Goal: Task Accomplishment & Management: Manage account settings

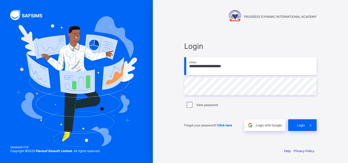
drag, startPoint x: 268, startPoint y: 123, endPoint x: 111, endPoint y: 161, distance: 161.1
click at [268, 123] on span "Login with Google" at bounding box center [269, 125] width 26 height 4
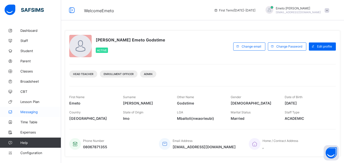
scroll to position [25, 0]
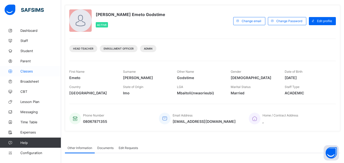
click at [25, 71] on span "Classes" at bounding box center [40, 71] width 41 height 4
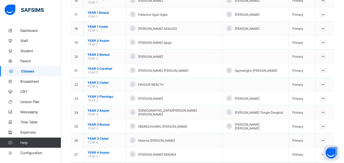
scroll to position [497, 0]
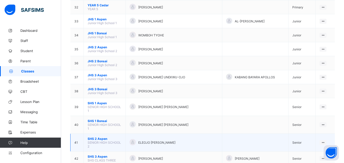
click at [102, 134] on td "SHS 2 Aspen SENIOR HIGH SCHOOL 2" at bounding box center [105, 143] width 42 height 18
click at [97, 137] on span "SHS 2 Aspen" at bounding box center [105, 139] width 34 height 4
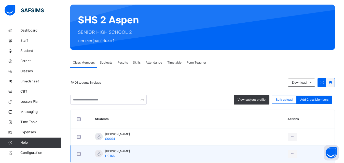
scroll to position [153, 0]
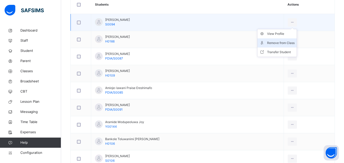
click at [290, 54] on ul "View Profile Remove from Class Transfer Student" at bounding box center [277, 43] width 40 height 28
click at [288, 43] on div "Remove from Class" at bounding box center [280, 42] width 27 height 5
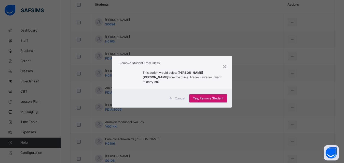
click at [212, 98] on span "Yes, Remove Student" at bounding box center [208, 98] width 30 height 5
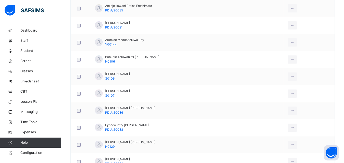
scroll to position [223, 0]
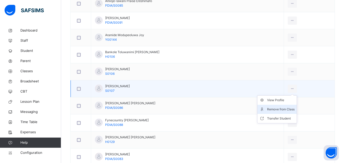
click at [281, 111] on div "Remove from Class" at bounding box center [280, 109] width 27 height 5
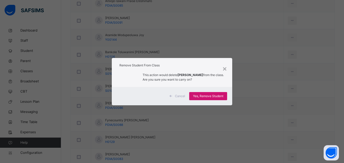
click at [215, 96] on span "Yes, Remove Student" at bounding box center [208, 96] width 30 height 5
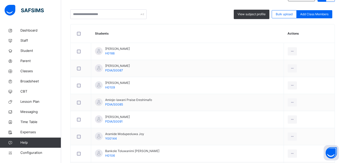
scroll to position [68, 0]
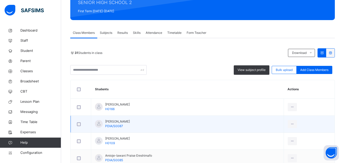
click at [230, 126] on td "[PERSON_NAME] PDIA/S0087" at bounding box center [187, 124] width 193 height 17
